Goal: Task Accomplishment & Management: Manage account settings

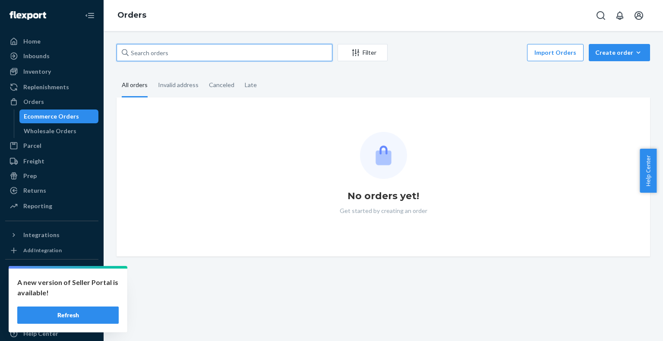
click at [212, 56] on input "text" at bounding box center [225, 52] width 216 height 17
paste input "4204397"
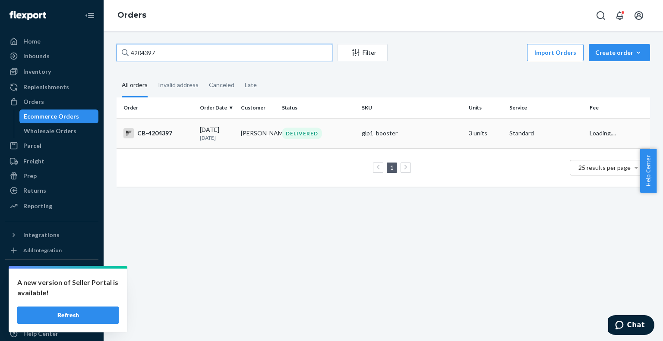
type input "4204397"
click at [316, 146] on td "DELIVERED" at bounding box center [318, 133] width 80 height 30
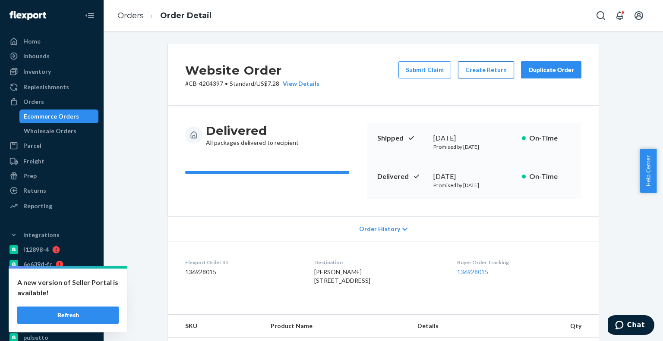
click at [495, 63] on button "Create Return" at bounding box center [486, 69] width 56 height 17
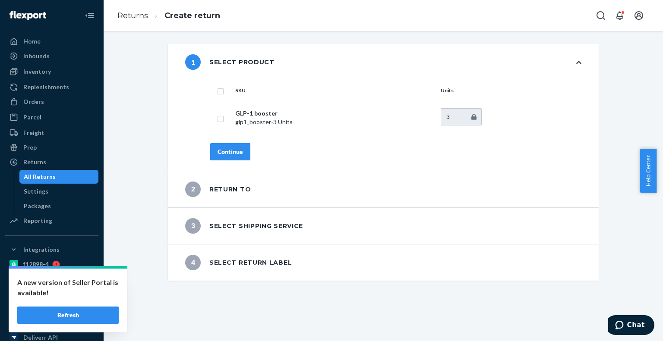
click at [218, 91] on input "checkbox" at bounding box center [220, 90] width 7 height 9
checkbox input "true"
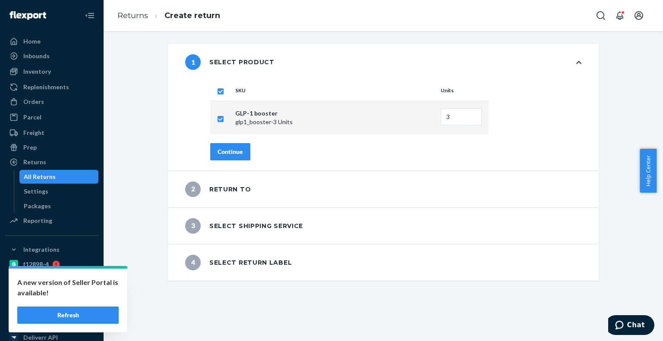
drag, startPoint x: 223, startPoint y: 135, endPoint x: 226, endPoint y: 145, distance: 10.4
click at [223, 136] on div "SKU Units GLP-1 booster glp1_booster - 3 Units 3 Continue" at bounding box center [396, 125] width 406 height 91
click at [226, 145] on button "Continue" at bounding box center [230, 151] width 40 height 17
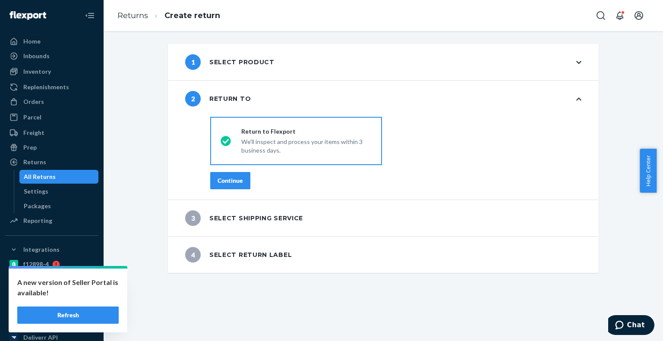
click at [237, 170] on div "destinationsRadioGroup Return to Flexport We'll inspect and process your items …" at bounding box center [396, 157] width 406 height 86
click at [237, 177] on div "Continue" at bounding box center [230, 181] width 25 height 9
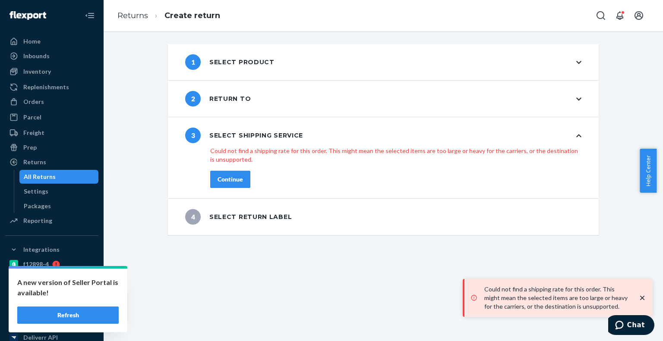
click at [236, 180] on div "Continue" at bounding box center [230, 179] width 25 height 9
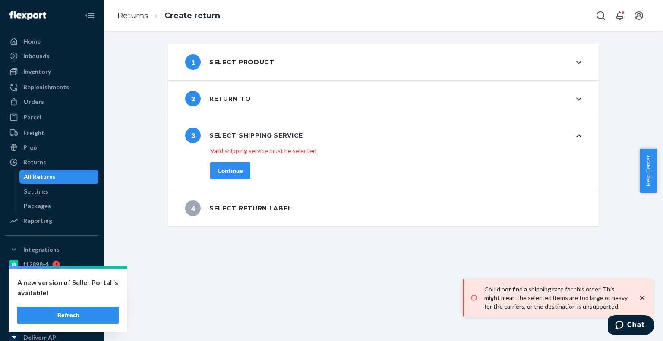
click at [256, 63] on div "1 Select product" at bounding box center [229, 62] width 89 height 16
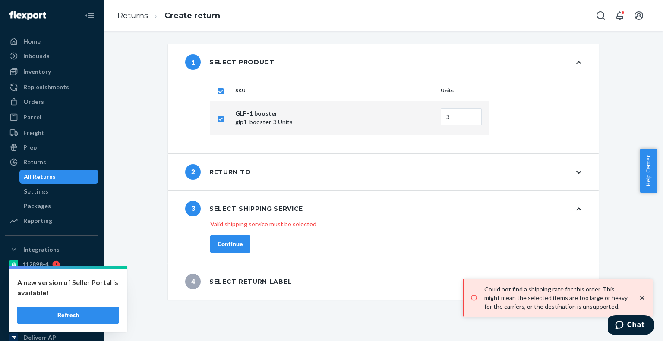
click at [238, 181] on div "2 Return to" at bounding box center [383, 172] width 431 height 36
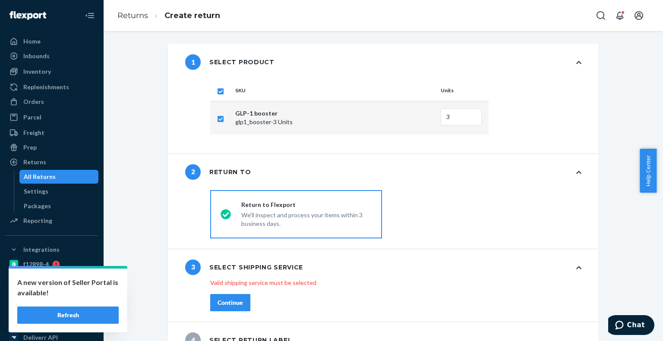
click at [252, 262] on div "3 Select shipping service" at bounding box center [244, 268] width 118 height 16
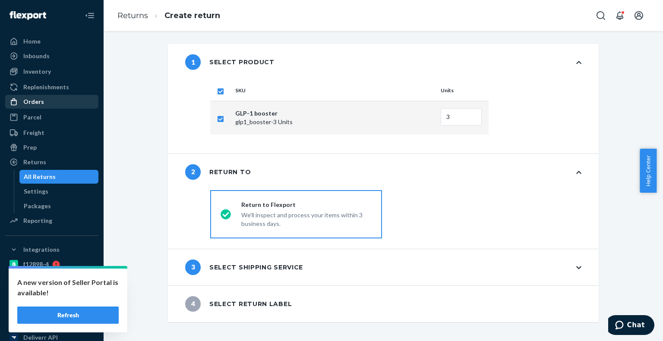
click at [75, 104] on div "Orders" at bounding box center [51, 102] width 91 height 12
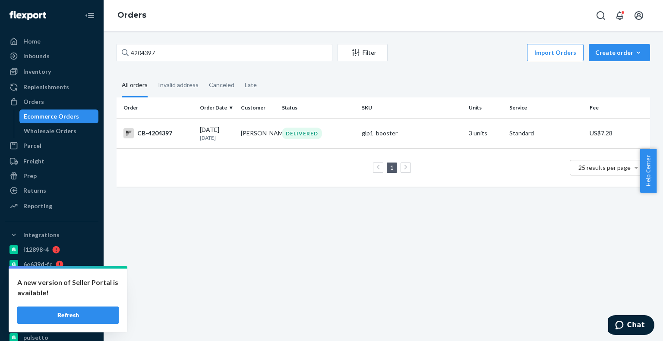
click at [193, 155] on div "1 25 results per page" at bounding box center [383, 168] width 520 height 28
click at [202, 142] on td "09/18/2025 5 days ago" at bounding box center [216, 133] width 41 height 30
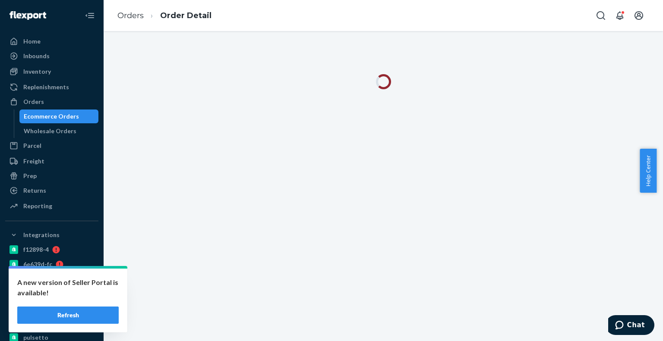
click at [203, 195] on div at bounding box center [383, 186] width 559 height 310
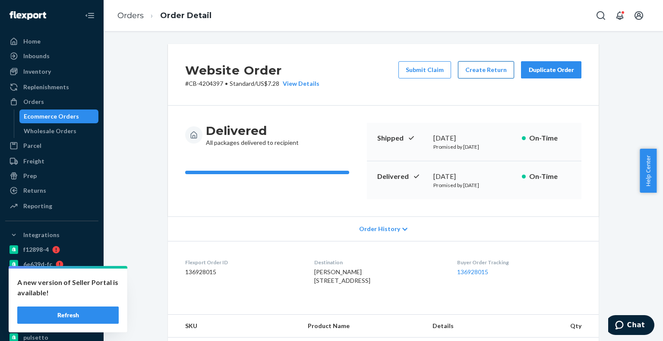
click at [481, 67] on button "Create Return" at bounding box center [486, 69] width 56 height 17
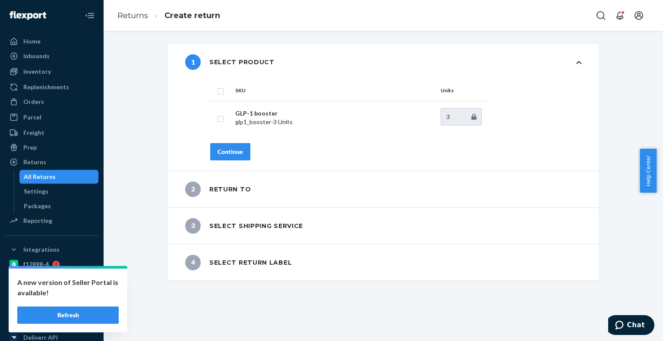
click at [218, 88] on input "checkbox" at bounding box center [220, 90] width 7 height 9
checkbox input "true"
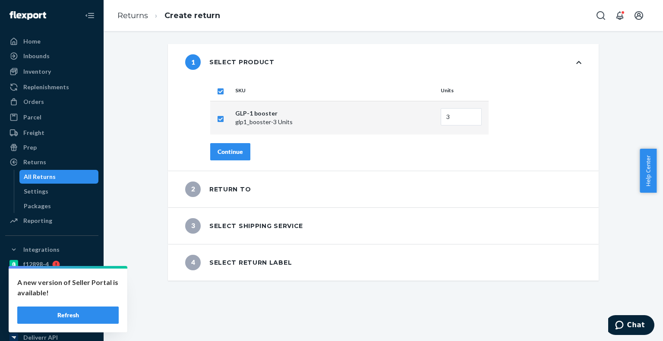
click at [231, 148] on div "Continue" at bounding box center [230, 152] width 25 height 9
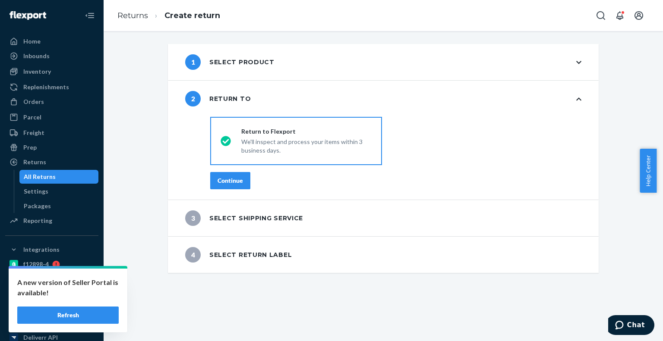
click at [235, 181] on div "Continue" at bounding box center [230, 181] width 25 height 9
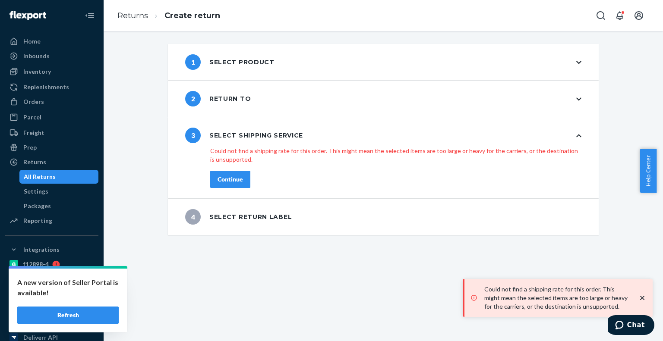
click at [257, 65] on div "1 Select product" at bounding box center [229, 62] width 89 height 16
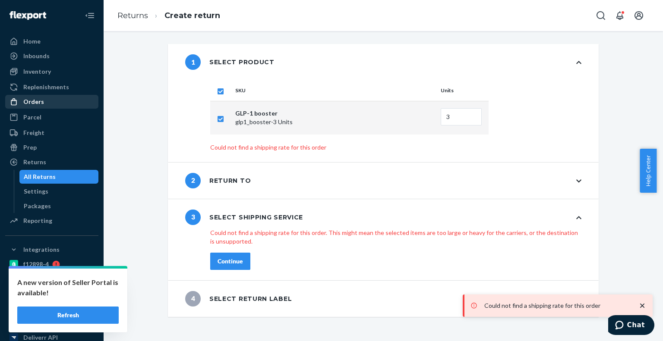
click at [67, 103] on div "Orders" at bounding box center [51, 102] width 91 height 12
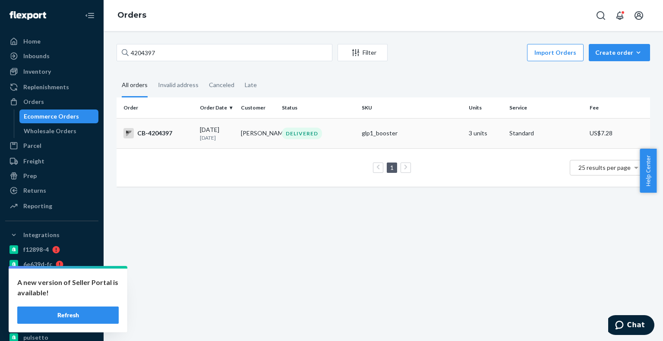
click at [223, 130] on div "09/18/2025 5 days ago" at bounding box center [217, 134] width 34 height 16
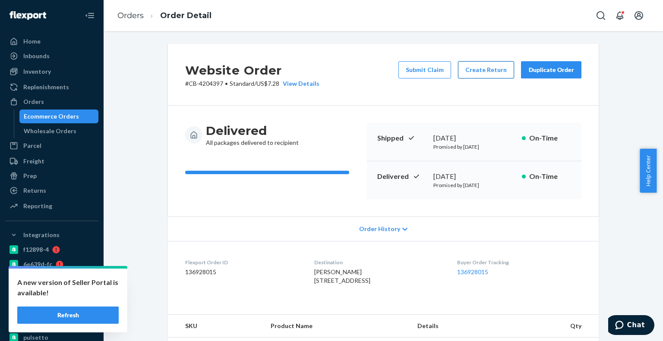
click at [483, 73] on button "Create Return" at bounding box center [486, 69] width 56 height 17
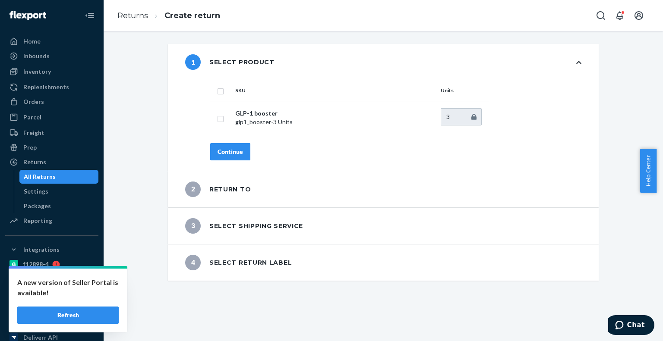
click at [217, 88] on input "checkbox" at bounding box center [220, 90] width 7 height 9
checkbox input "true"
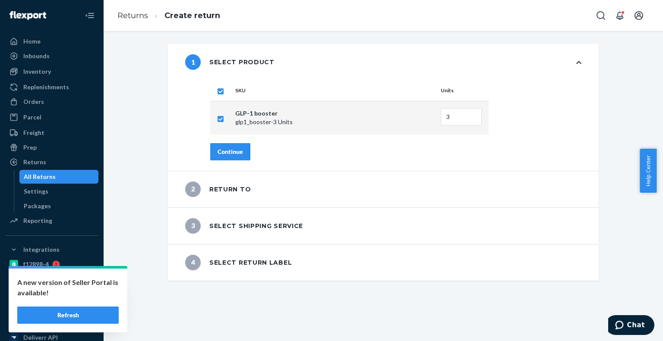
click at [230, 149] on div "Continue" at bounding box center [230, 152] width 25 height 9
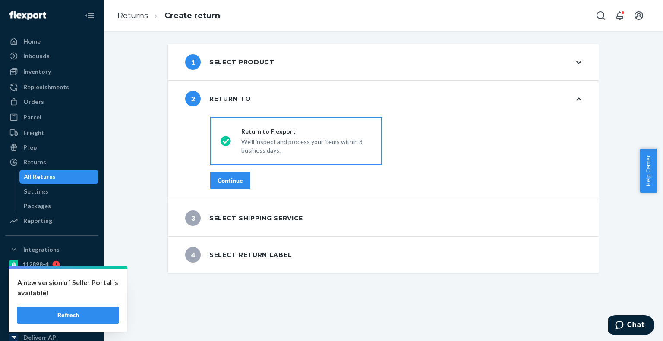
click at [242, 184] on button "Continue" at bounding box center [230, 180] width 40 height 17
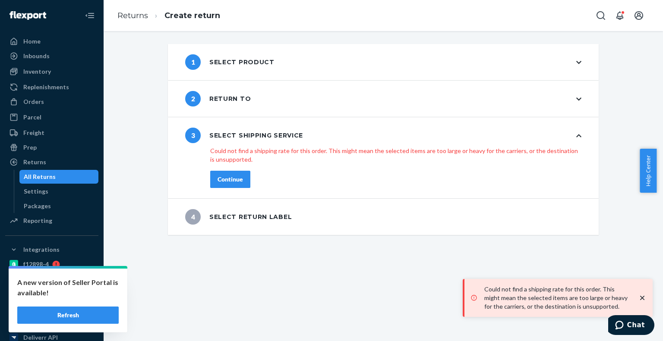
click at [244, 186] on button "Continue" at bounding box center [230, 179] width 40 height 17
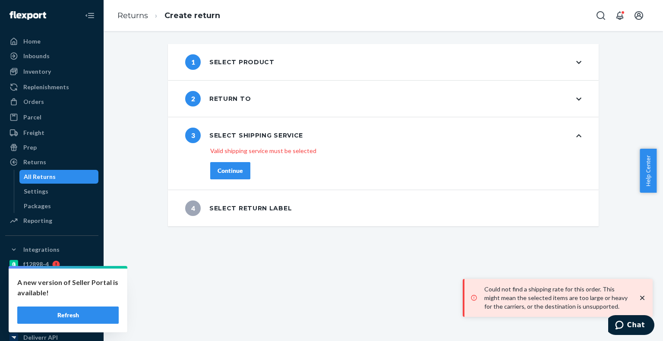
click at [243, 176] on button "Continue" at bounding box center [230, 170] width 40 height 17
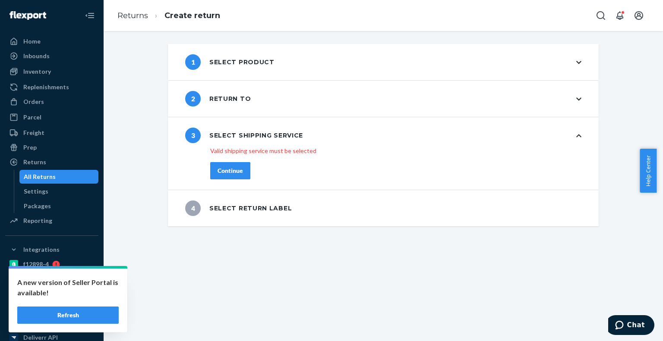
click at [213, 166] on button "Continue" at bounding box center [230, 170] width 40 height 17
click at [238, 111] on div "2 Return to" at bounding box center [383, 99] width 431 height 36
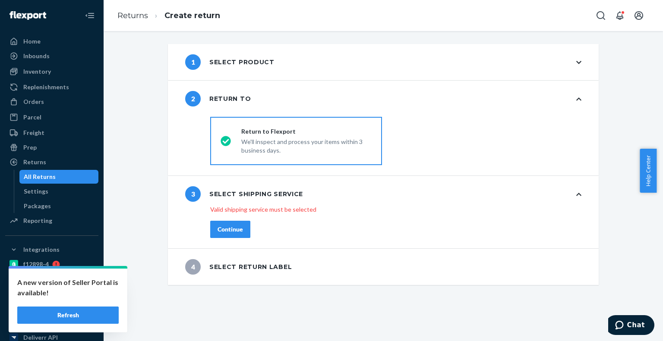
click at [243, 68] on div "1 Select product" at bounding box center [229, 62] width 89 height 16
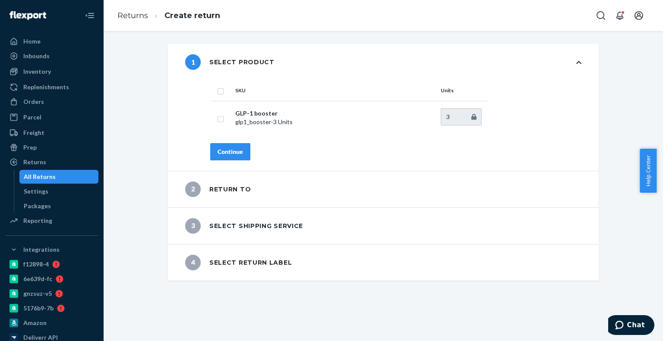
drag, startPoint x: 219, startPoint y: 93, endPoint x: 220, endPoint y: 98, distance: 4.8
click at [219, 93] on input "checkbox" at bounding box center [220, 90] width 7 height 9
checkbox input "true"
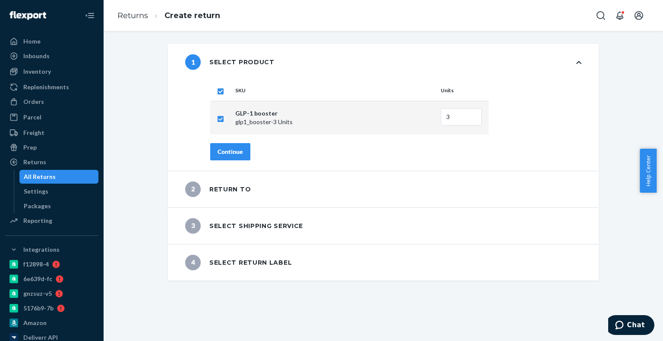
click at [230, 136] on div "SKU Units GLP-1 booster glp1_booster - 3 Units 3 Continue" at bounding box center [396, 125] width 406 height 91
click at [231, 149] on div "Continue" at bounding box center [230, 152] width 25 height 9
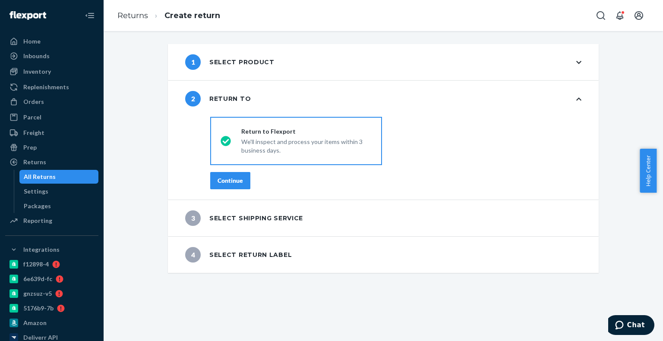
click at [243, 184] on button "Continue" at bounding box center [230, 180] width 40 height 17
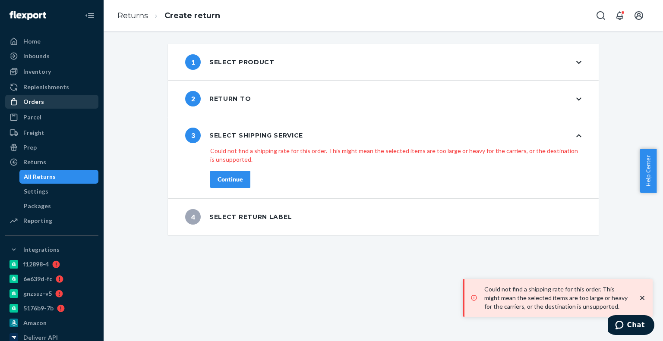
click at [60, 106] on div "Orders" at bounding box center [51, 102] width 91 height 12
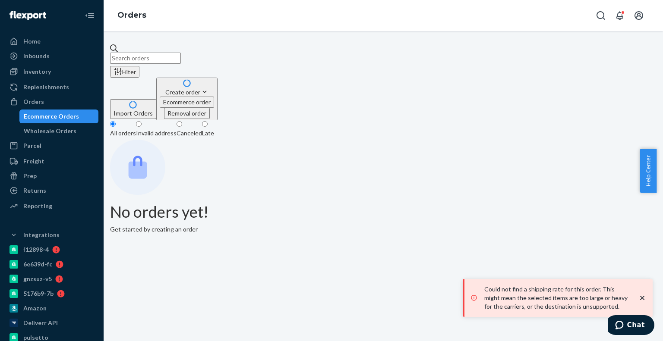
click at [181, 58] on input "text" at bounding box center [145, 58] width 71 height 11
paste input "4195036"
click at [181, 58] on input "text" at bounding box center [145, 58] width 71 height 11
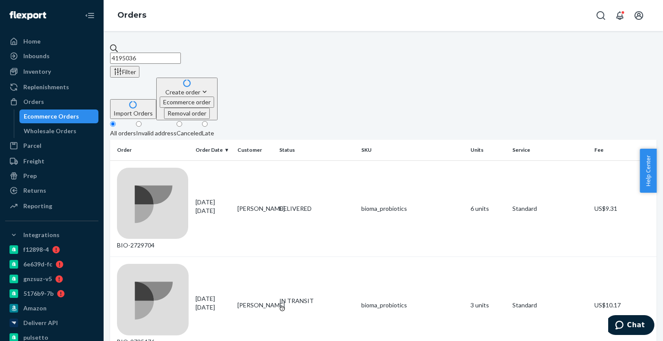
click at [139, 53] on input "4195036" at bounding box center [145, 58] width 71 height 11
paste input "65735"
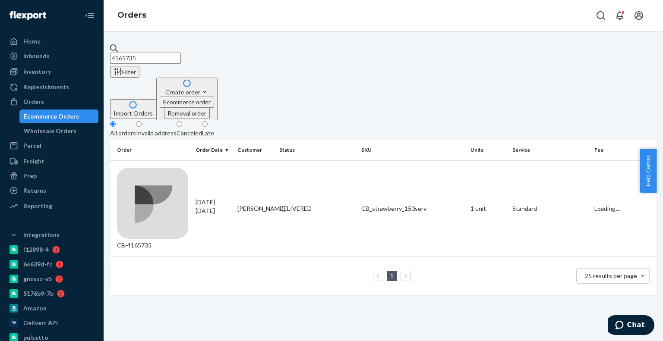
type input "4165735"
click at [254, 161] on td "[PERSON_NAME]" at bounding box center [255, 209] width 42 height 97
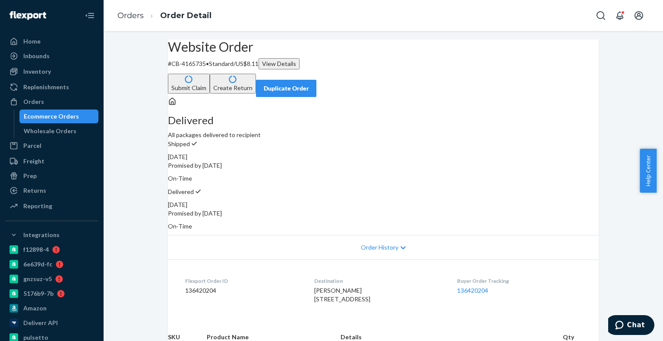
click at [256, 77] on button "Create Return" at bounding box center [233, 84] width 46 height 20
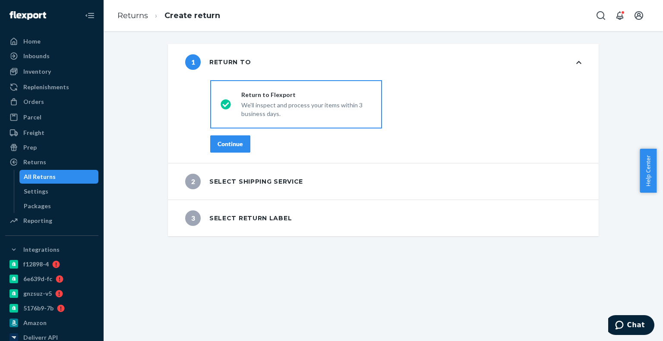
click at [226, 142] on div "Continue" at bounding box center [230, 144] width 25 height 9
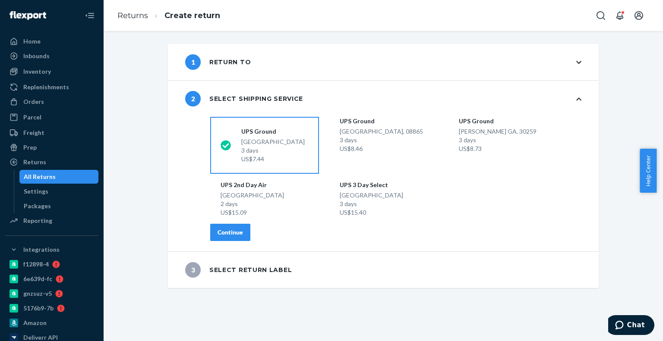
click at [212, 241] on button "Continue" at bounding box center [230, 232] width 40 height 17
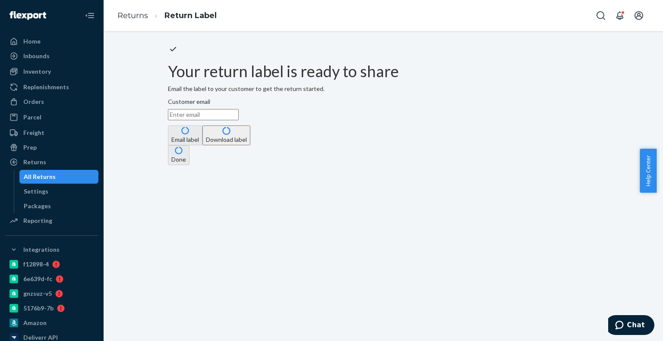
click at [250, 145] on button "Download label" at bounding box center [226, 136] width 48 height 20
